Goal: Information Seeking & Learning: Stay updated

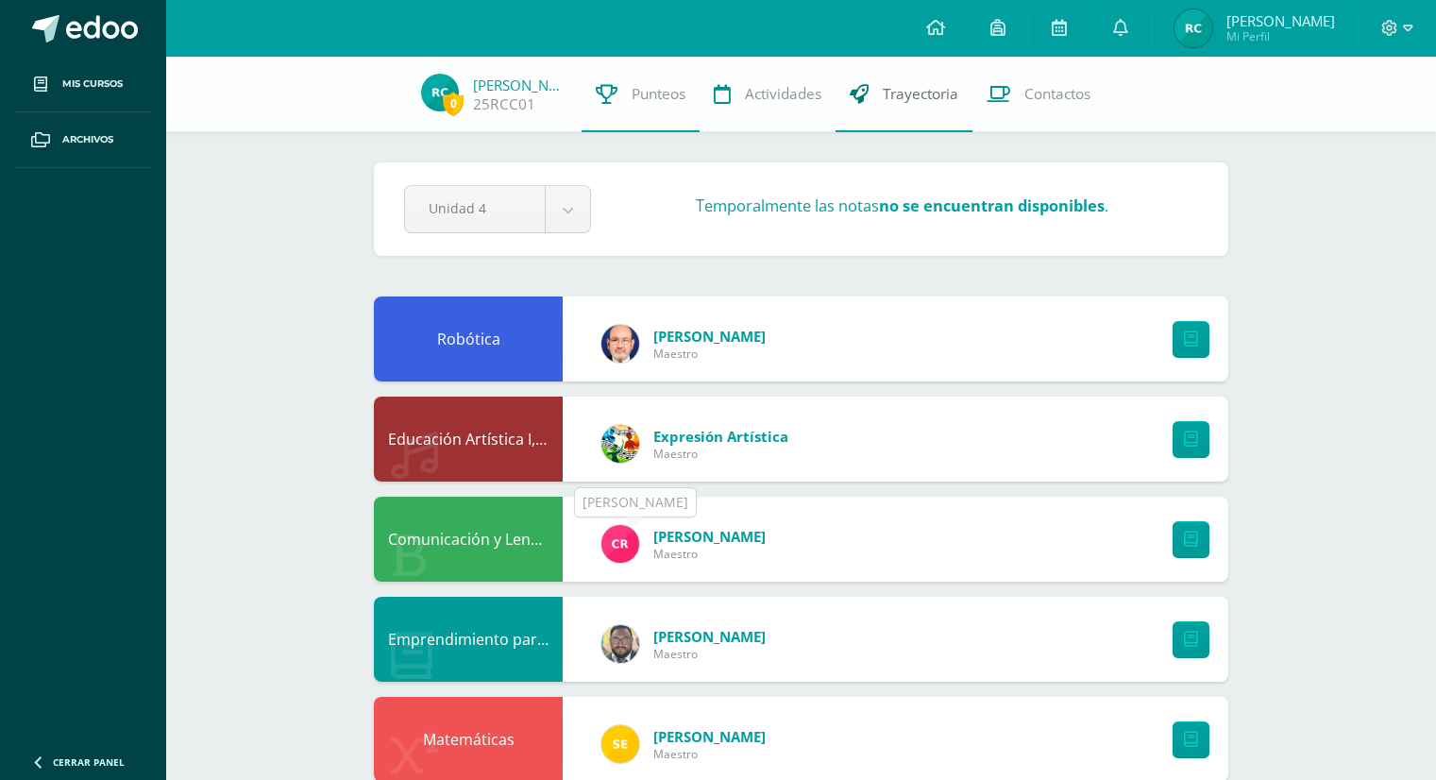
scroll to position [297, 0]
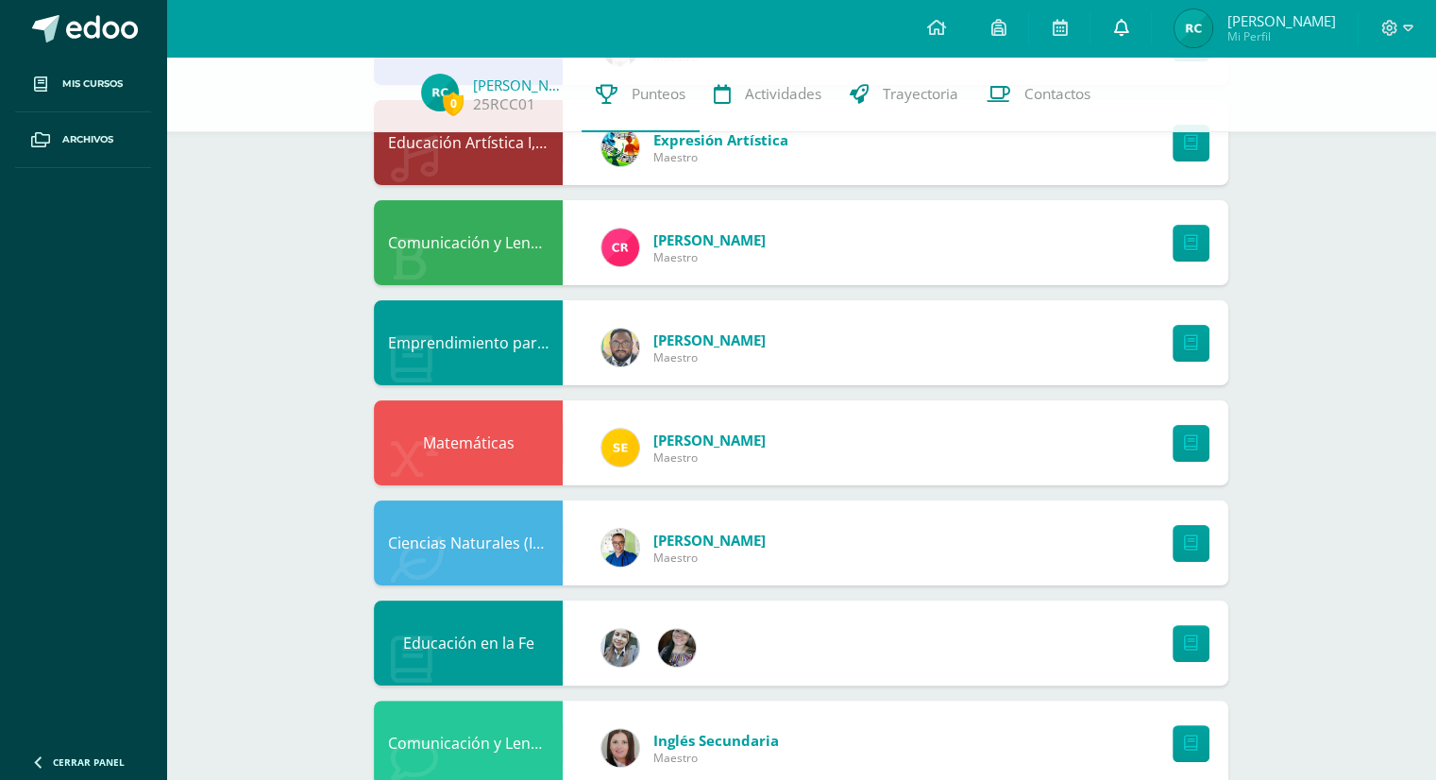
click at [1151, 29] on link at bounding box center [1121, 28] width 60 height 57
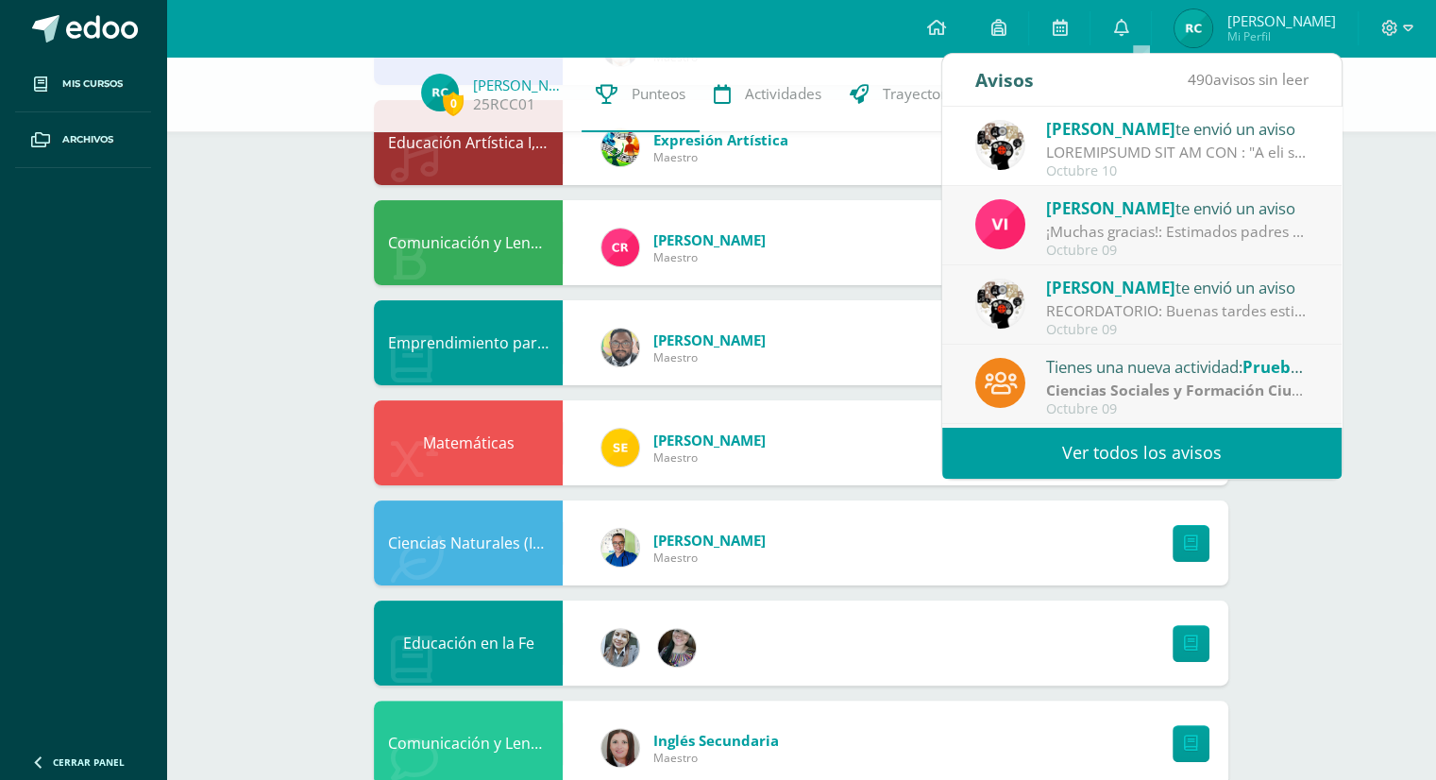
click at [1112, 129] on span "[PERSON_NAME]" at bounding box center [1110, 129] width 129 height 22
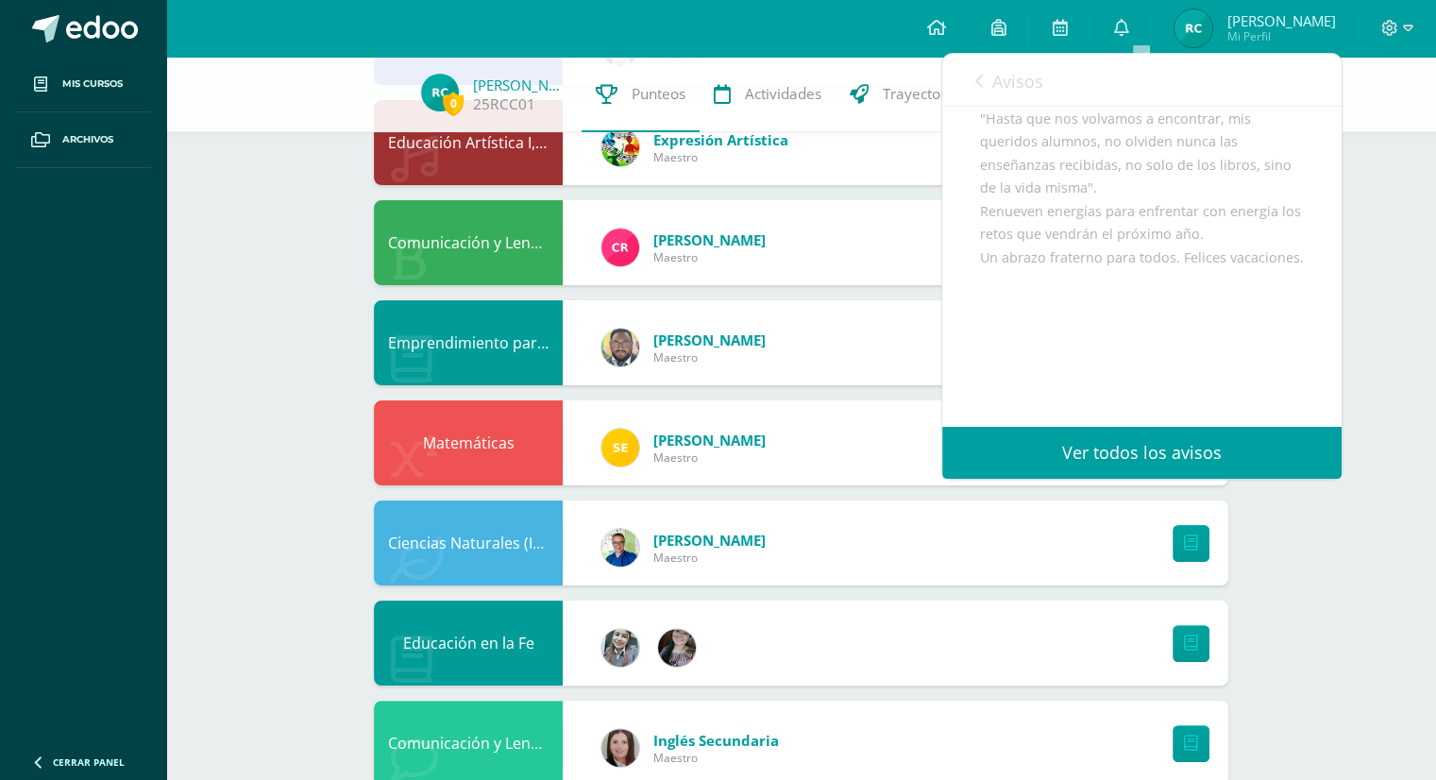
scroll to position [944, 0]
click at [1103, 449] on link "Ver todos los avisos" at bounding box center [1141, 453] width 399 height 52
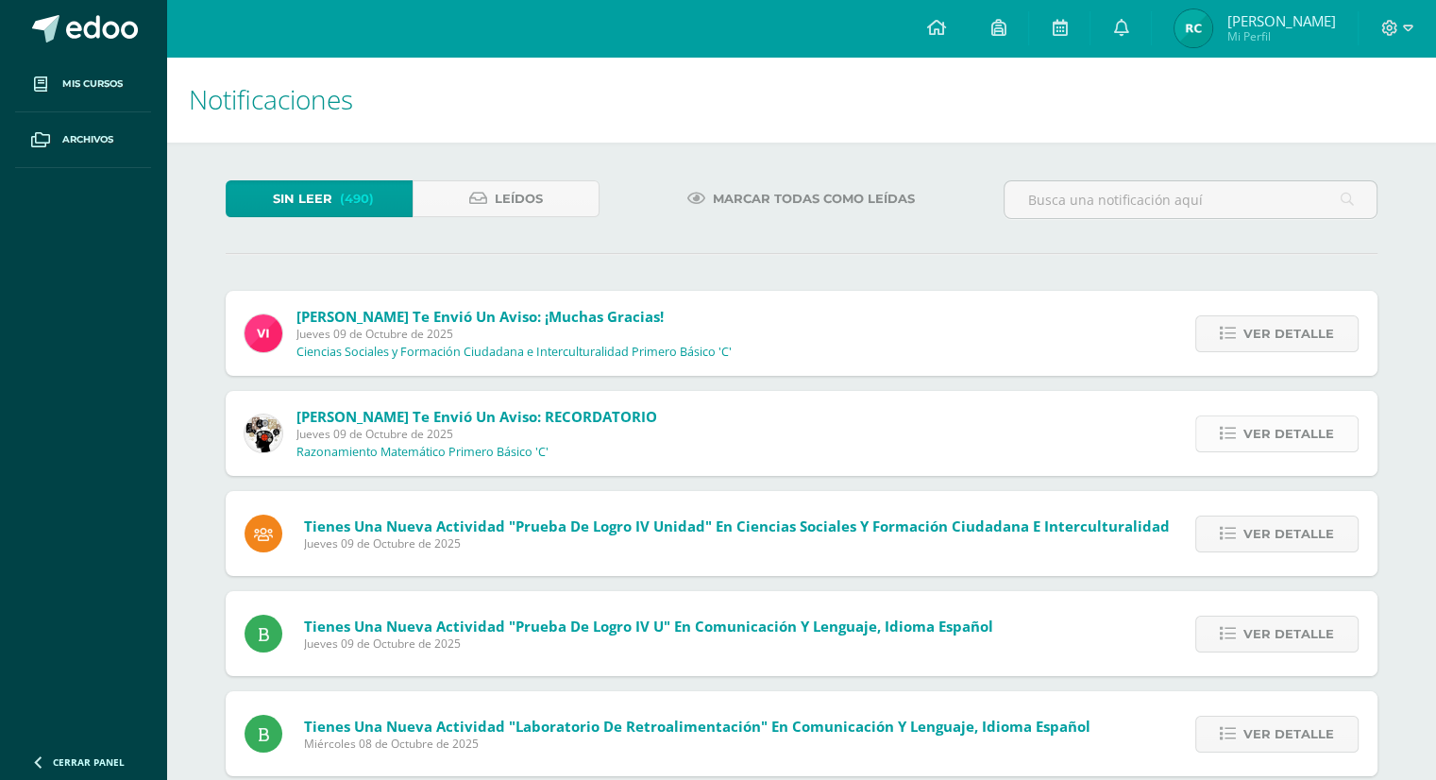
click at [1246, 416] on span "Ver detalle" at bounding box center [1289, 433] width 91 height 35
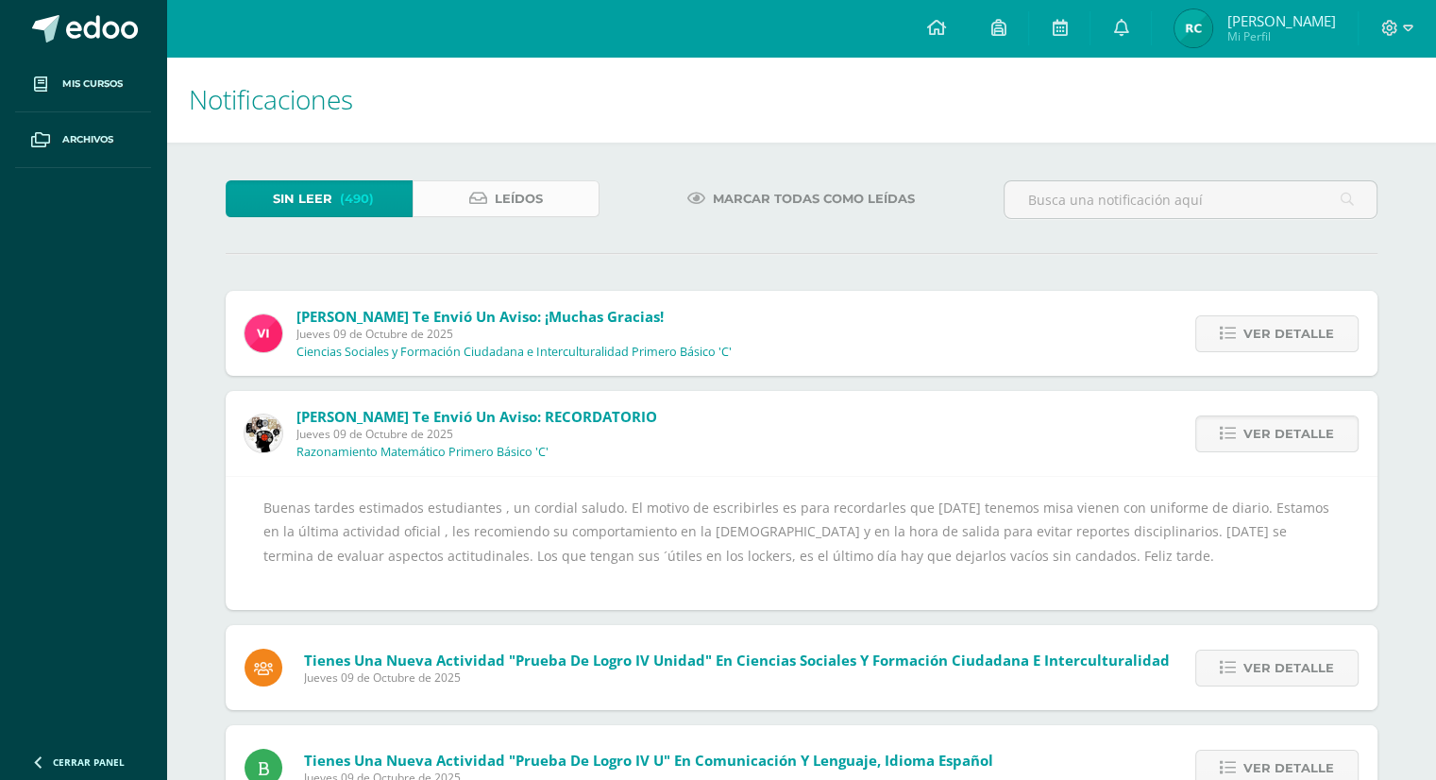
click at [542, 190] on link "Leídos" at bounding box center [506, 198] width 187 height 37
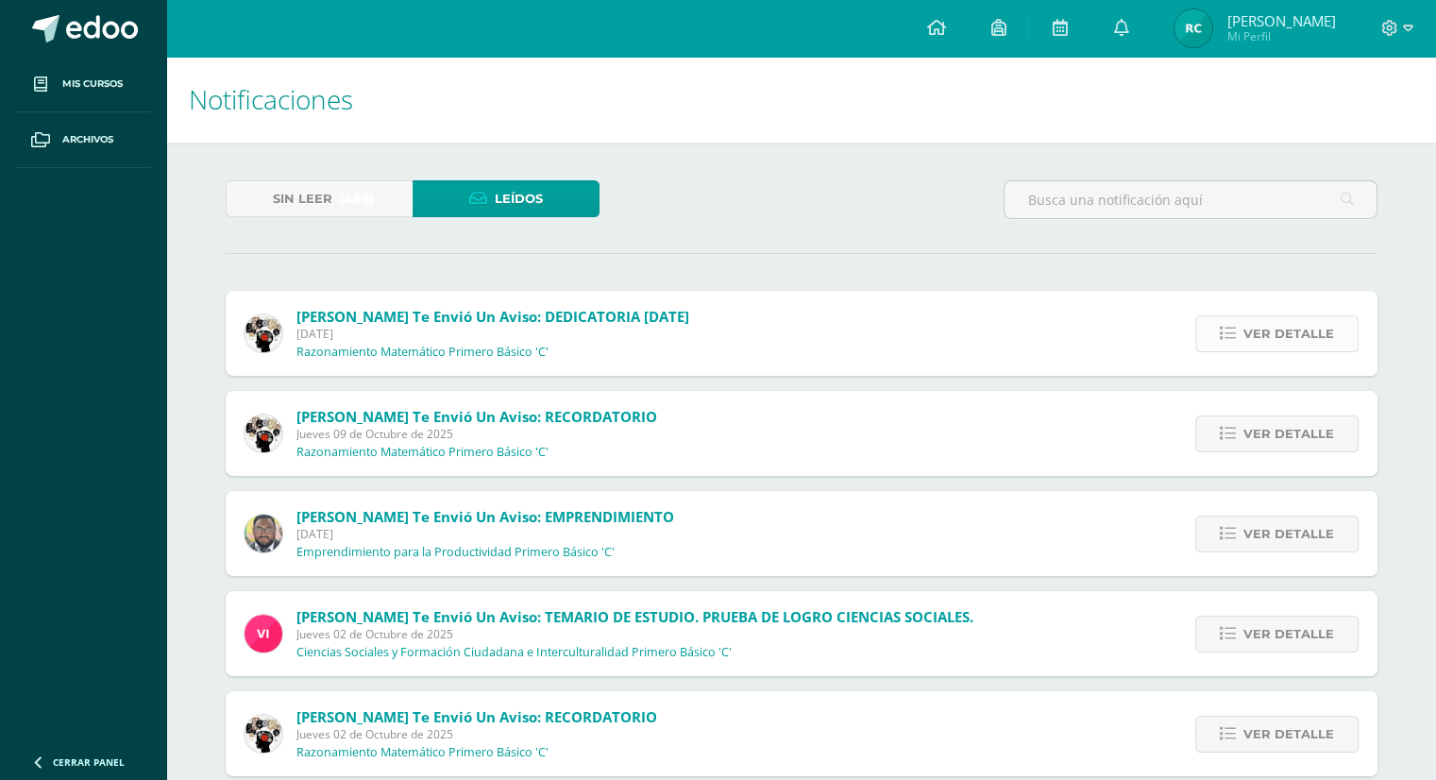
click at [1328, 331] on span "Ver detalle" at bounding box center [1289, 333] width 91 height 35
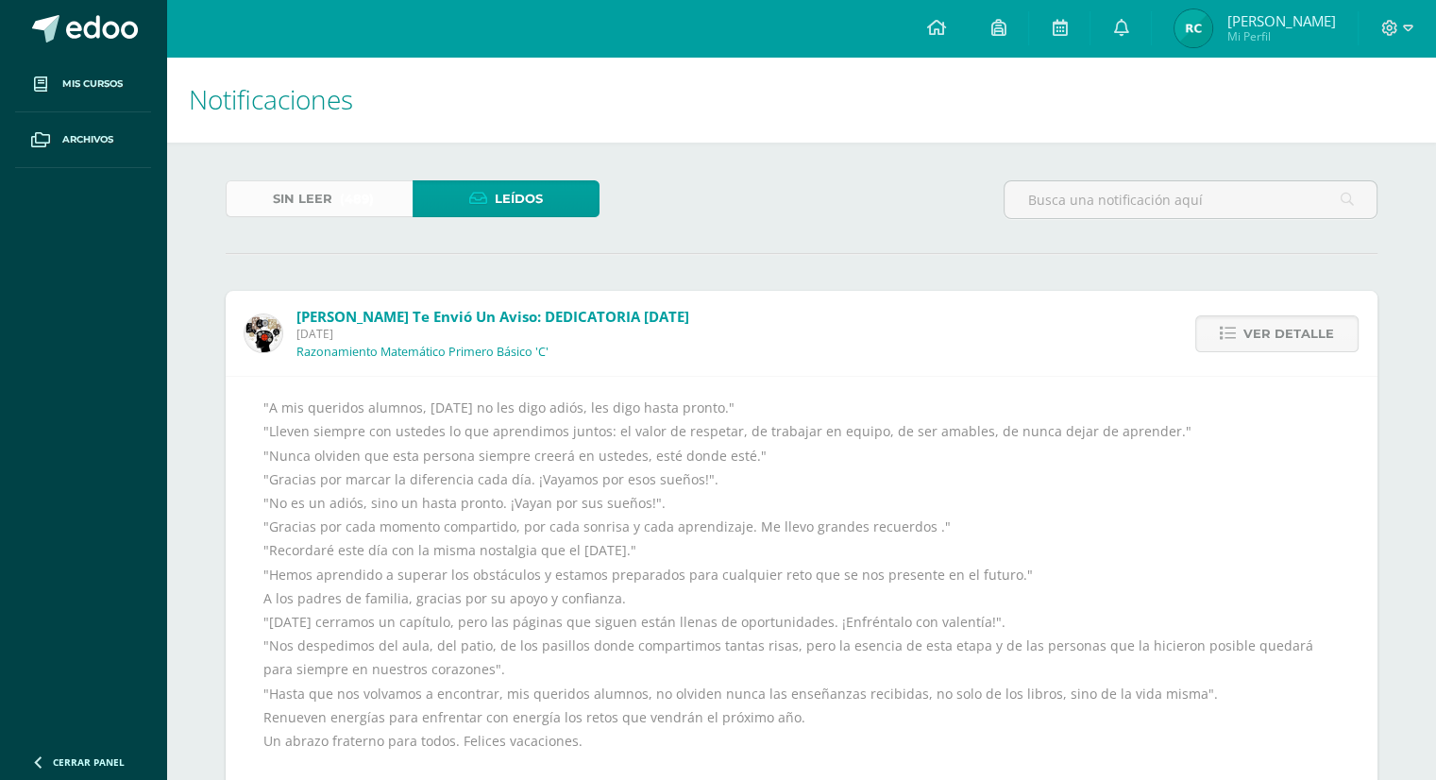
click at [322, 197] on span "Sin leer" at bounding box center [302, 198] width 59 height 35
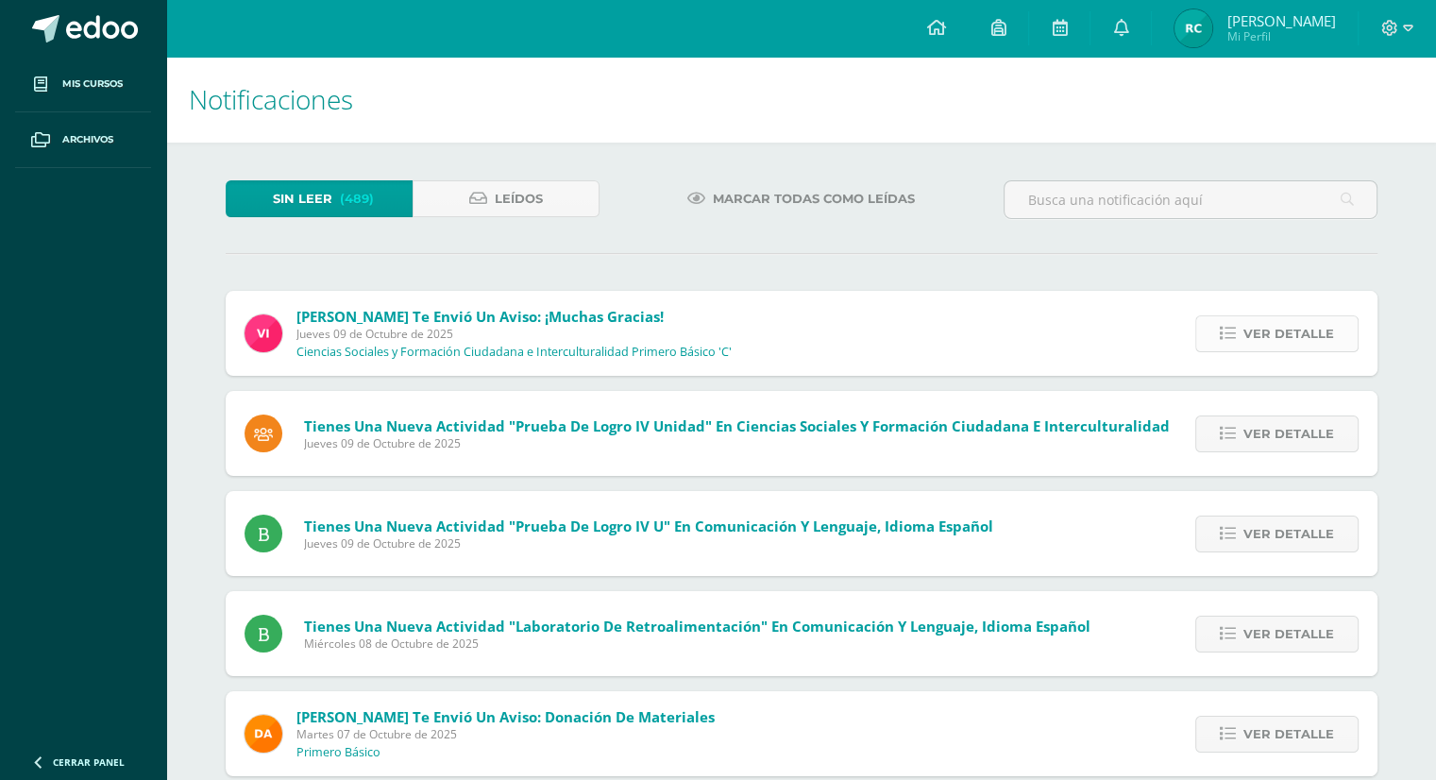
click at [1233, 331] on icon at bounding box center [1228, 334] width 16 height 16
